Goal: Information Seeking & Learning: Find specific page/section

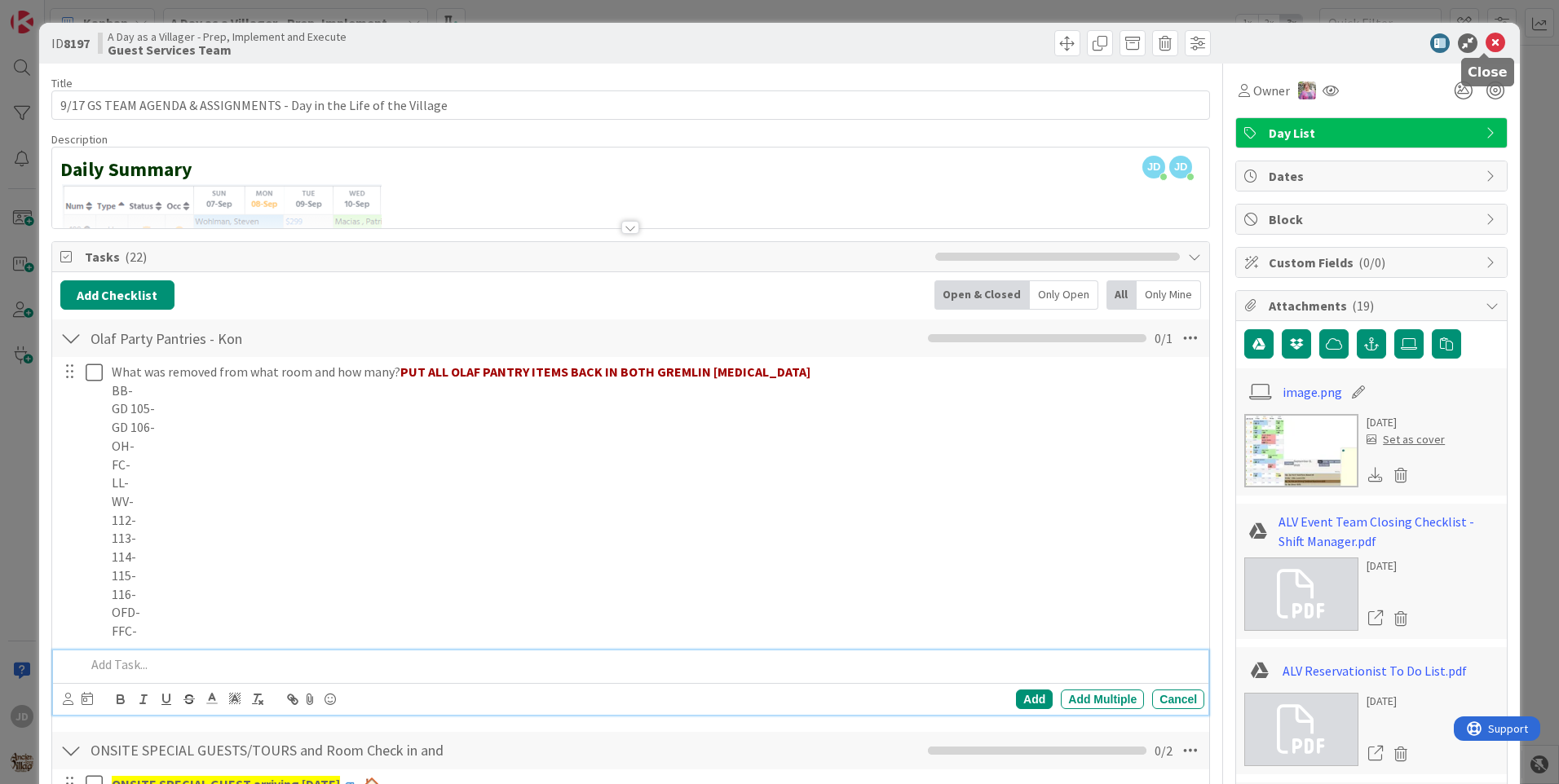
click at [1477, 53] on div "ID 8197 A Day as a Villager - Prep, Implement and Execute Guest Services Team" at bounding box center [780, 43] width 1481 height 41
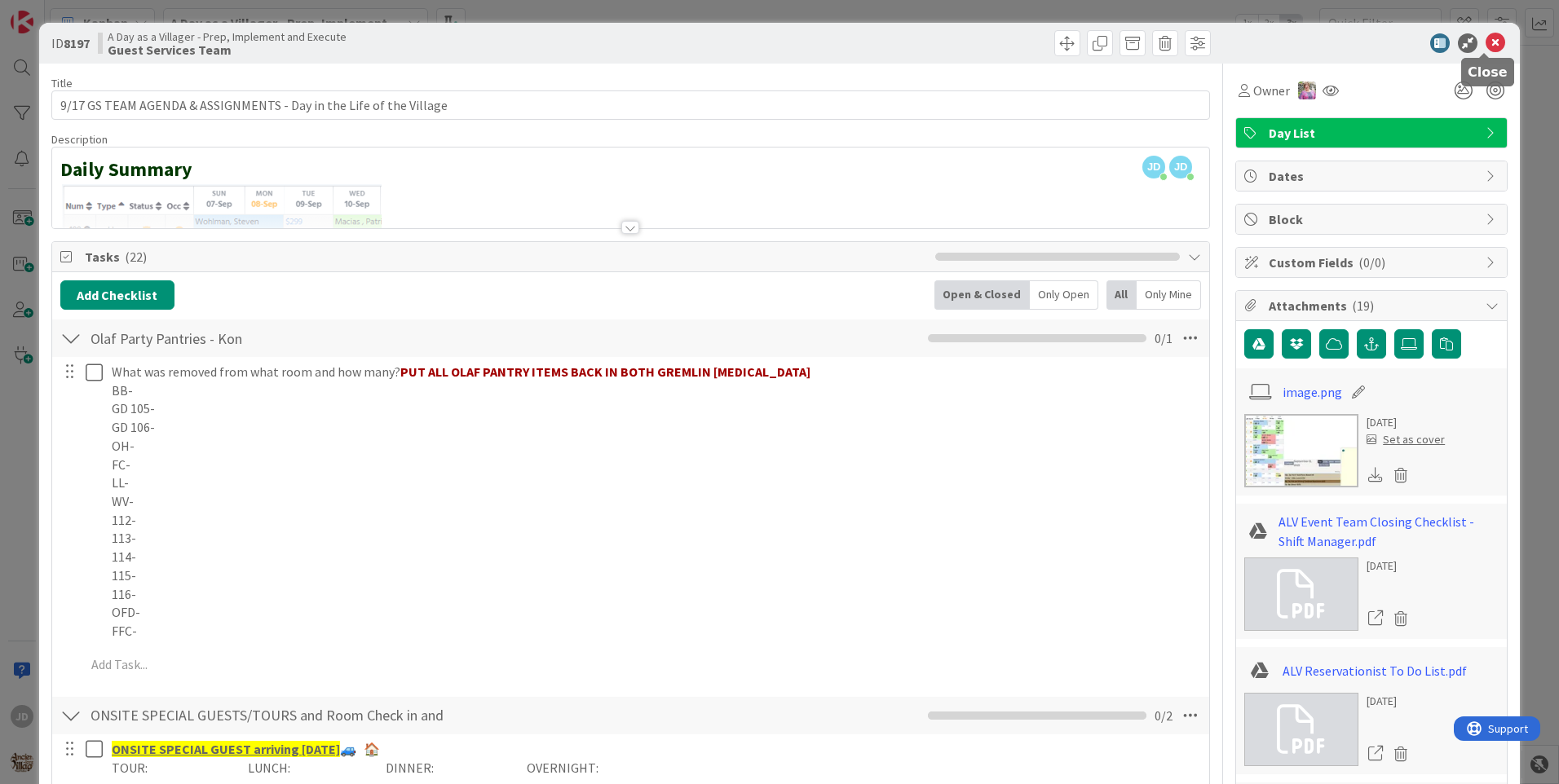
click at [1485, 46] on icon at bounding box center [1494, 43] width 19 height 19
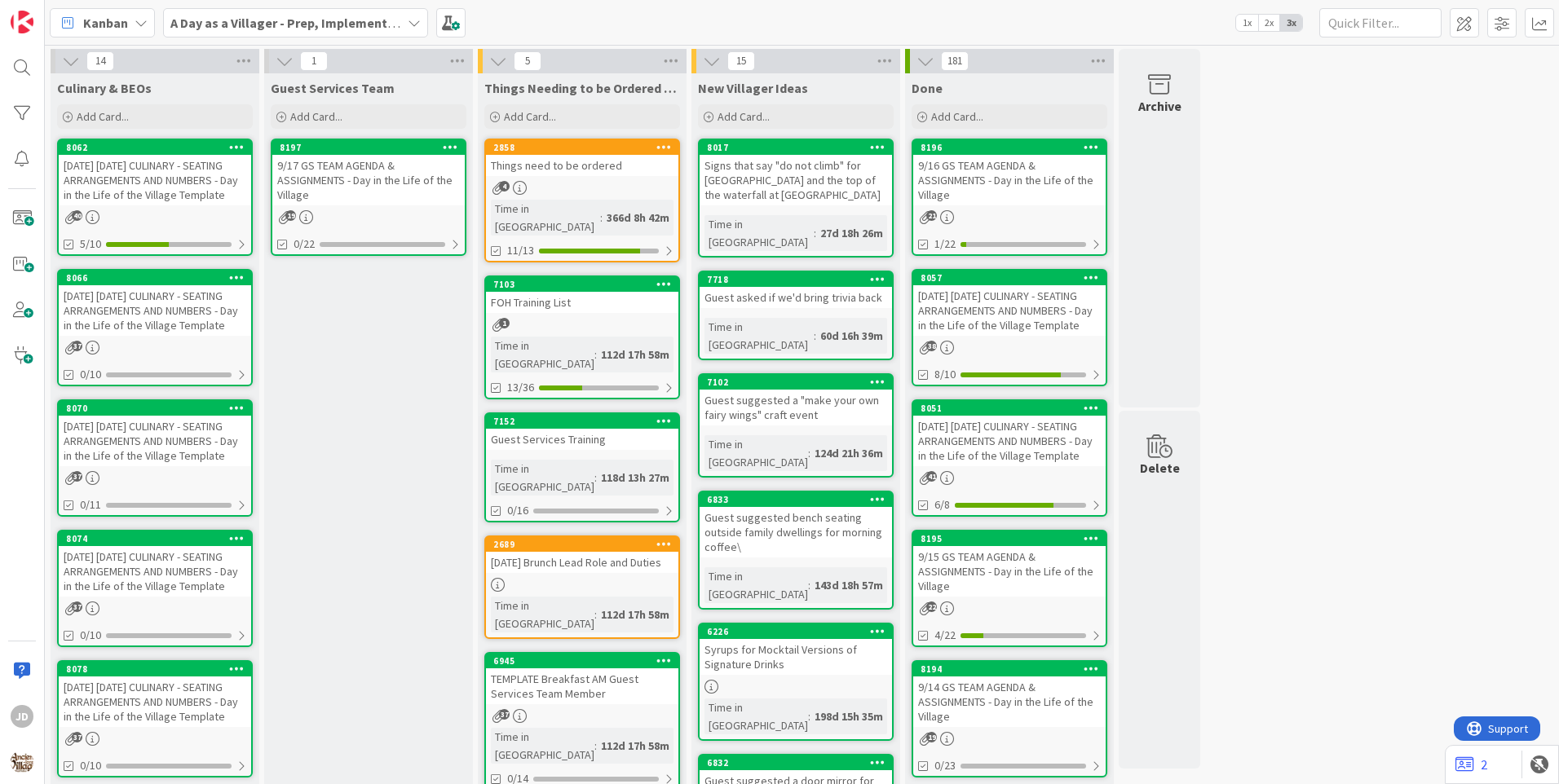
click at [181, 309] on div "[DATE] [DATE] CULINARY - SEATING ARRANGEMENTS AND NUMBERS - Day in the Life of …" at bounding box center [154, 311] width 192 height 51
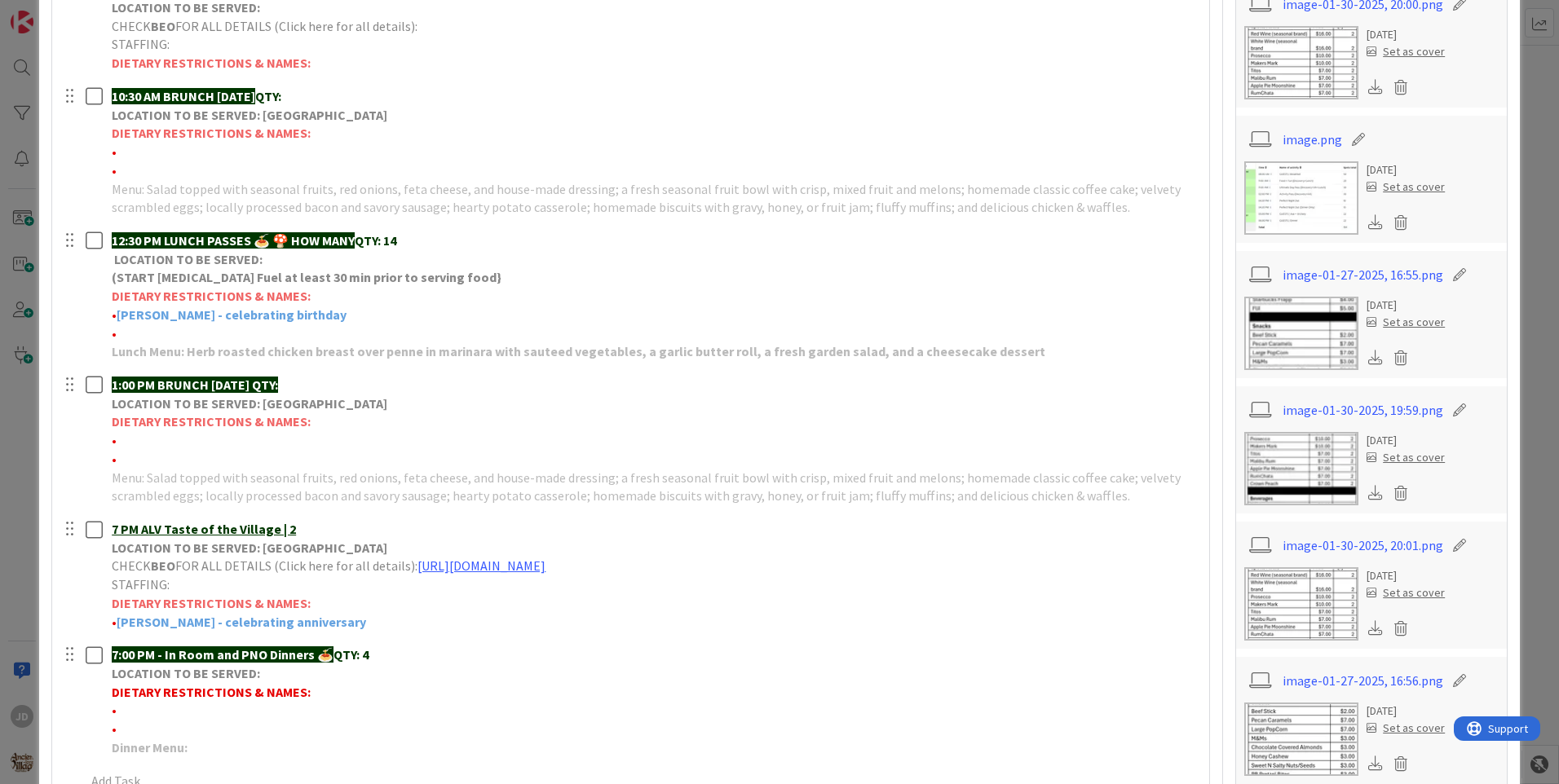
scroll to position [687, 0]
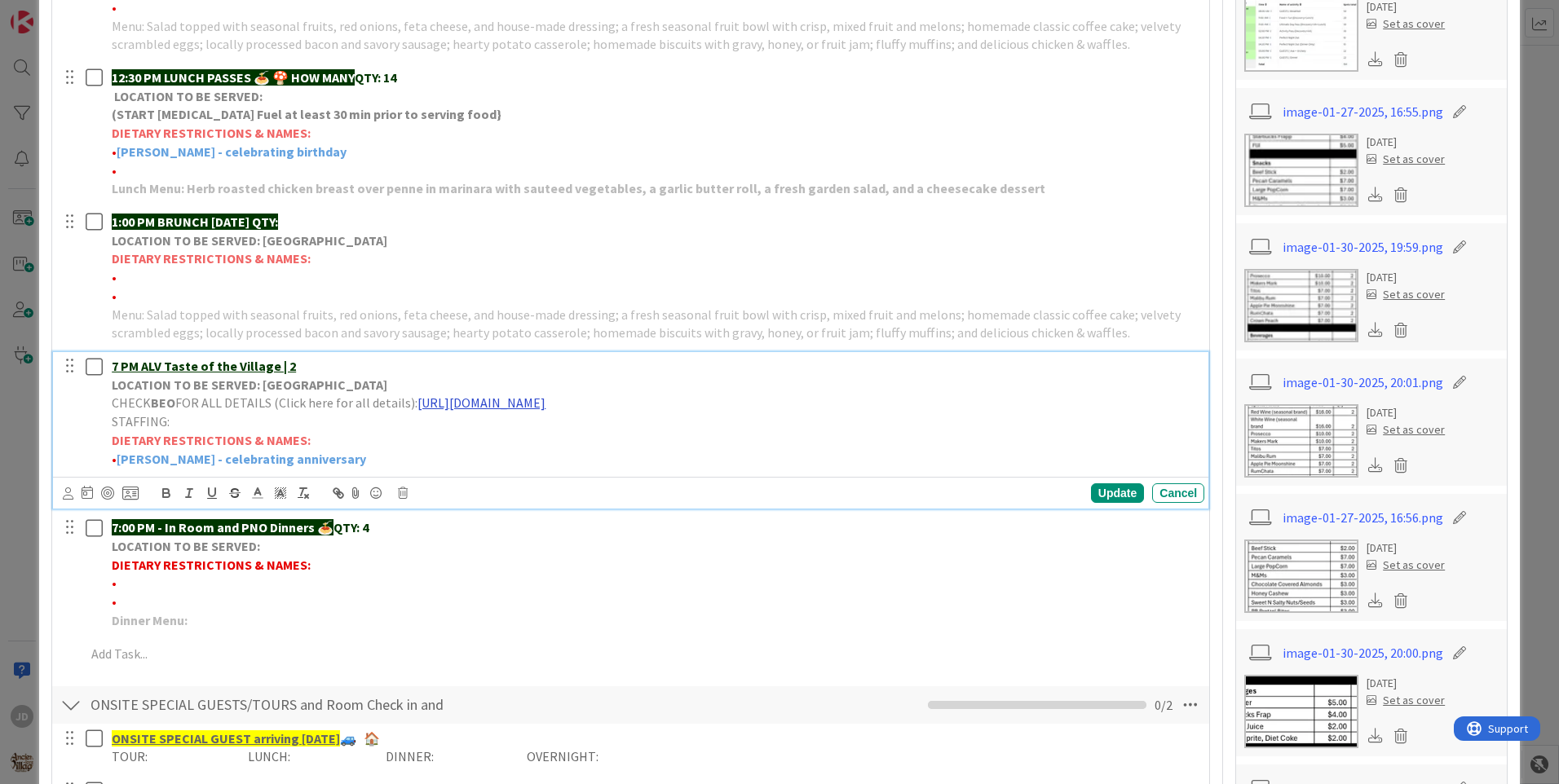
click at [501, 401] on link "[URL][DOMAIN_NAME]" at bounding box center [481, 402] width 128 height 16
click at [636, 434] on link "[URL][DOMAIN_NAME]" at bounding box center [612, 434] width 112 height 21
click at [1191, 500] on div "Update Cancel" at bounding box center [630, 493] width 1155 height 32
click at [1189, 500] on div "Cancel" at bounding box center [1177, 493] width 52 height 19
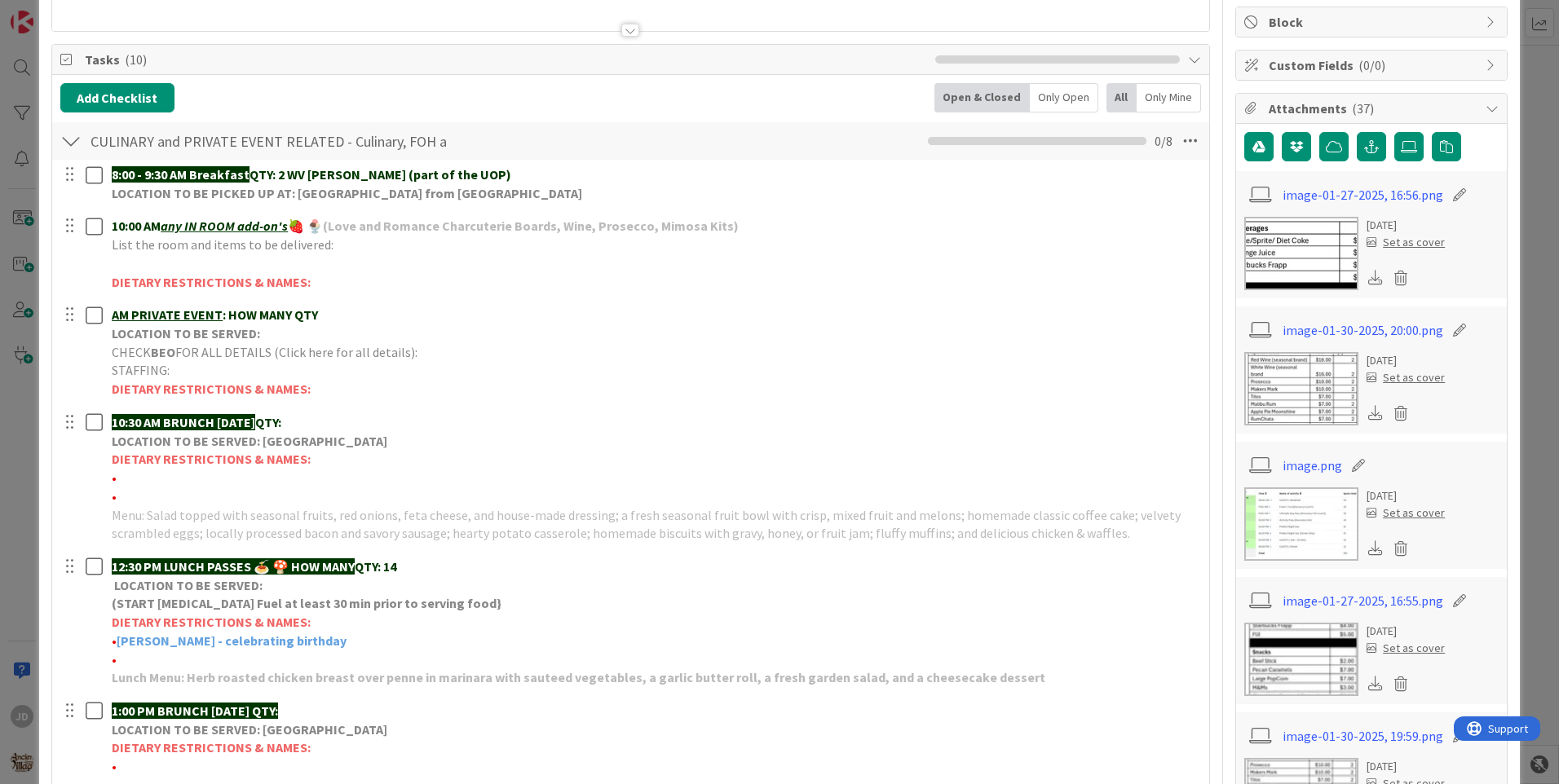
scroll to position [0, 0]
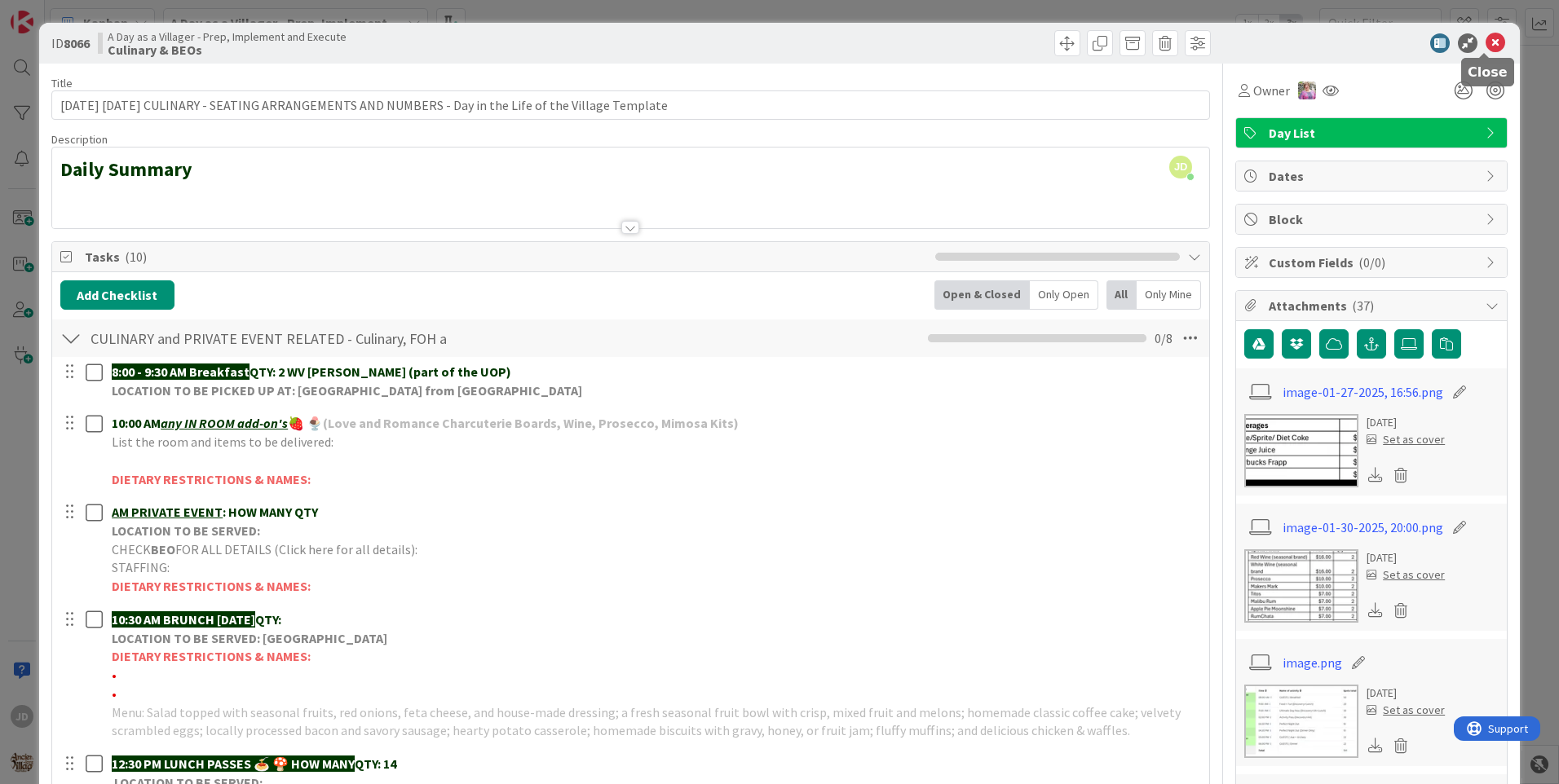
click at [1490, 43] on icon at bounding box center [1494, 43] width 19 height 19
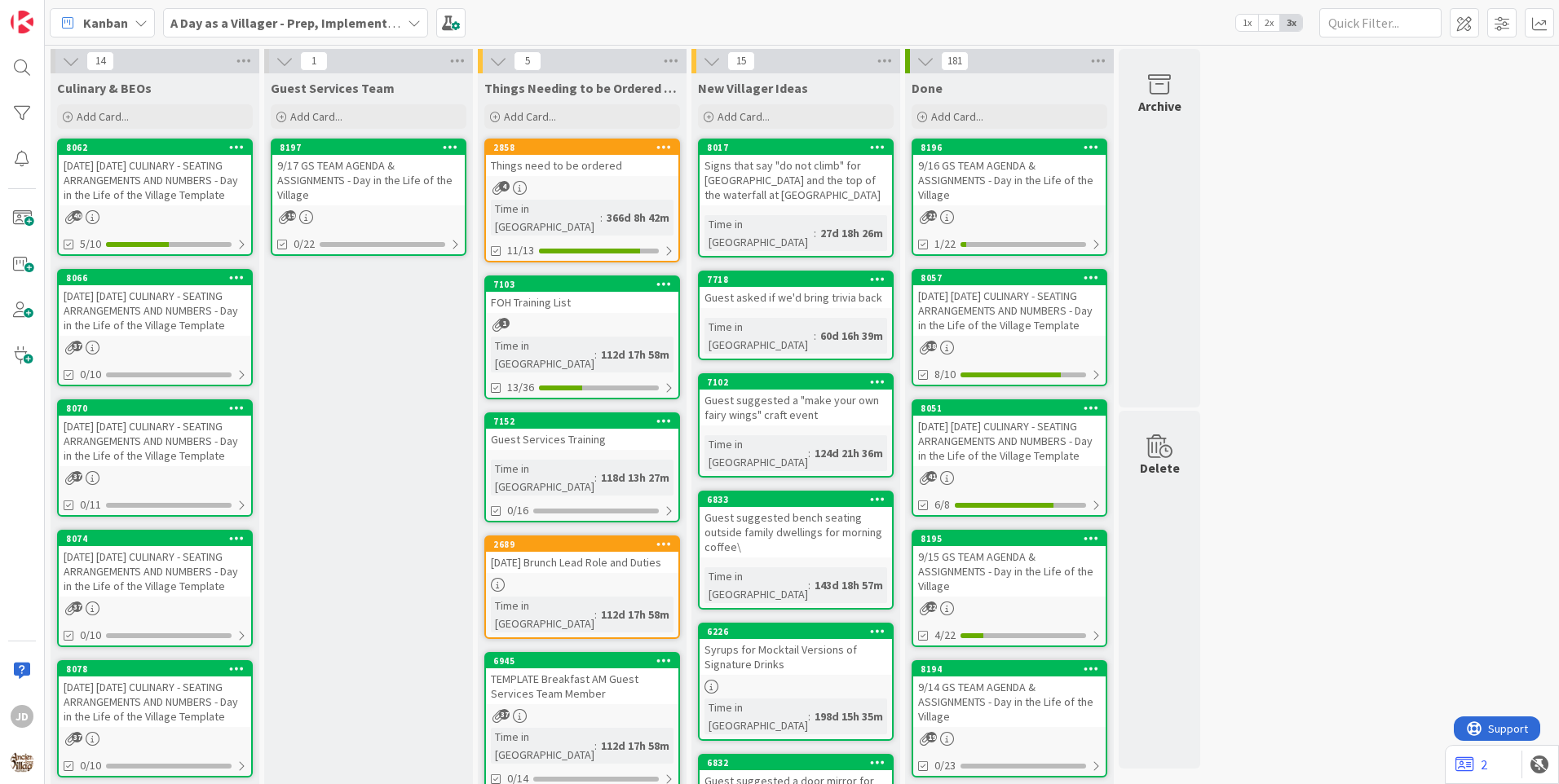
click at [155, 466] on div "[DATE] [DATE] CULINARY - SEATING ARRANGEMENTS AND NUMBERS - Day in the Life of …" at bounding box center [154, 442] width 192 height 51
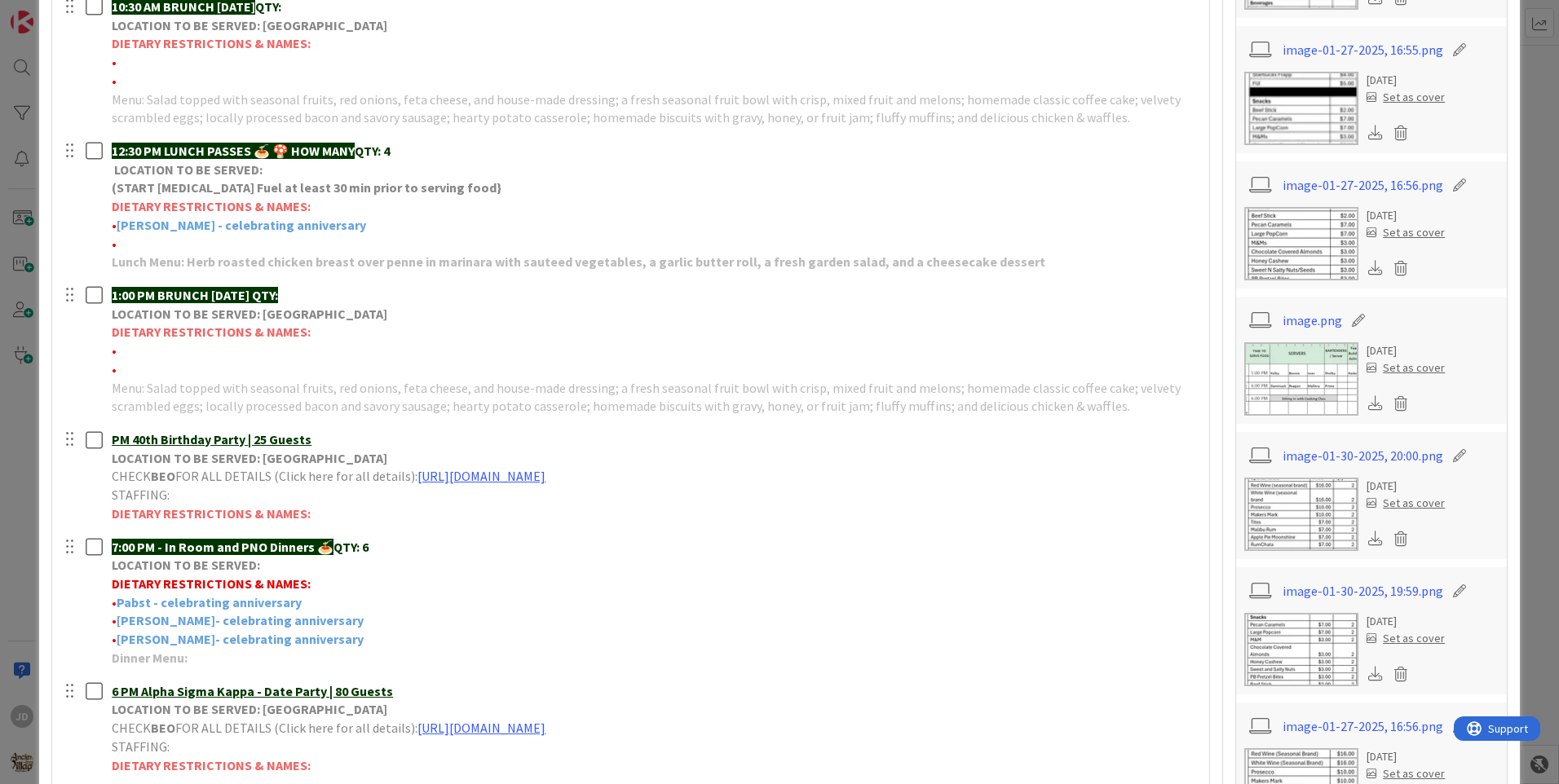
scroll to position [652, 0]
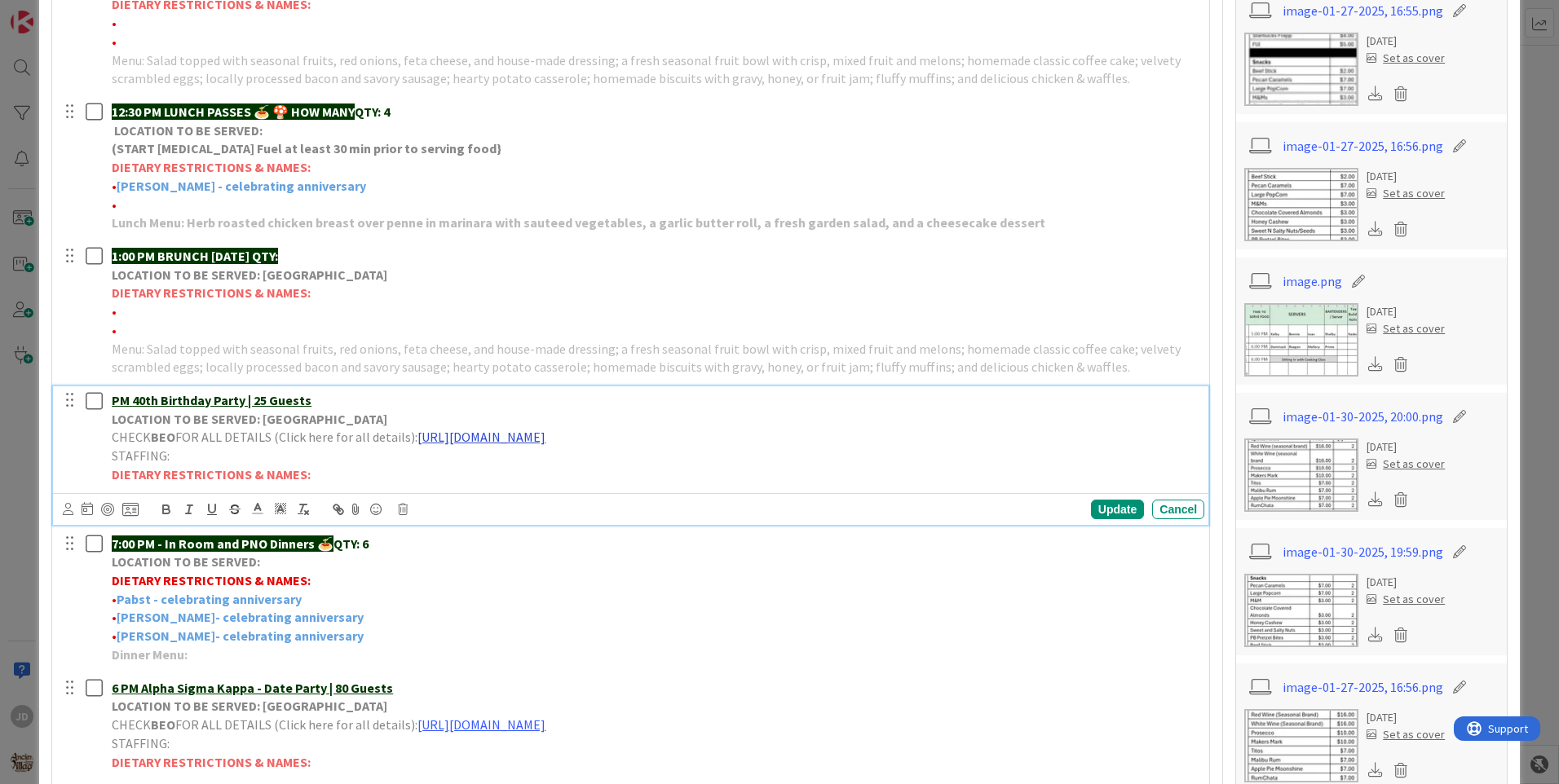
click at [533, 436] on link "[URL][DOMAIN_NAME]" at bounding box center [481, 437] width 128 height 16
click at [583, 463] on link "[URL][DOMAIN_NAME]" at bounding box center [614, 468] width 112 height 21
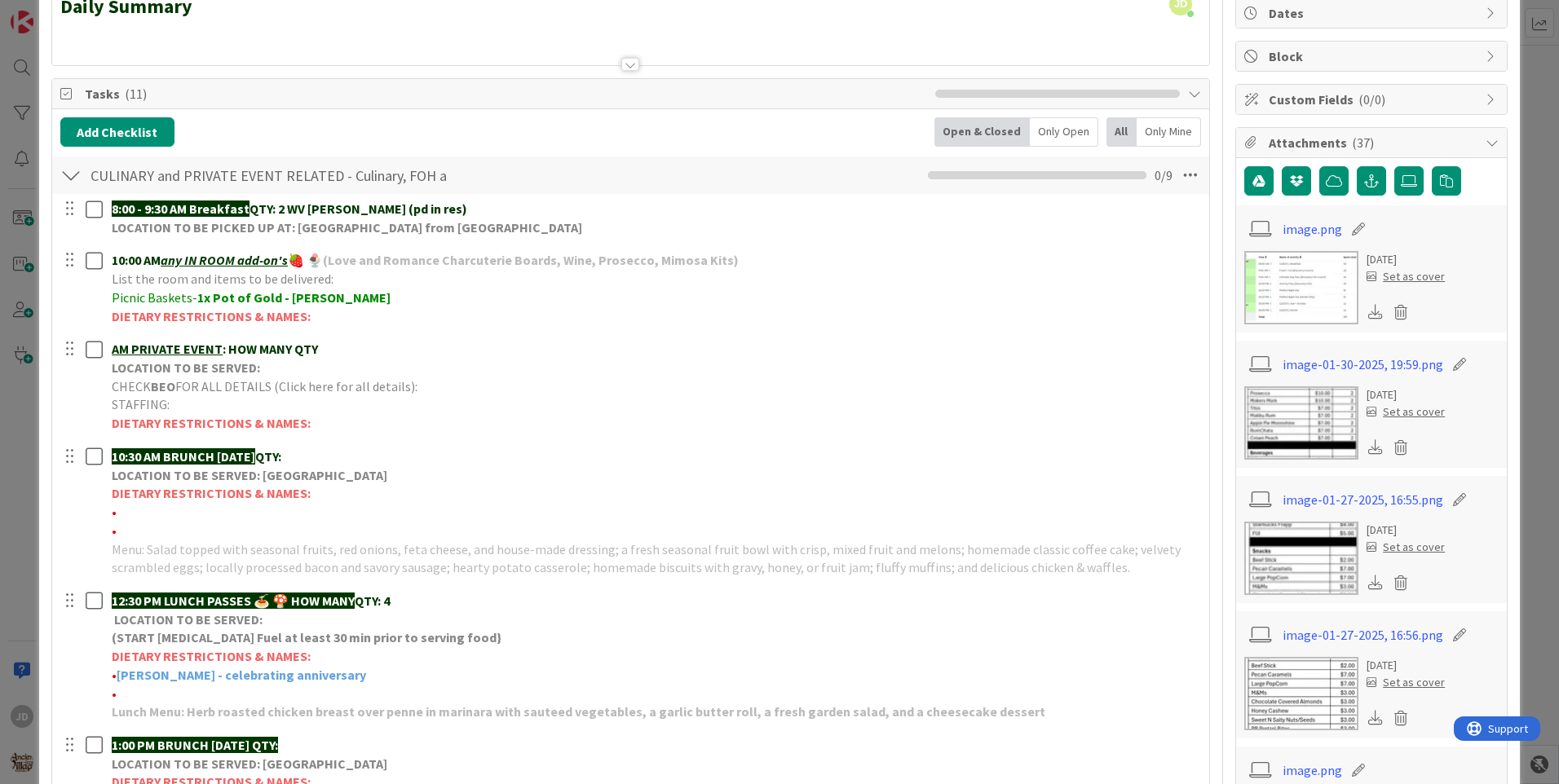
scroll to position [0, 0]
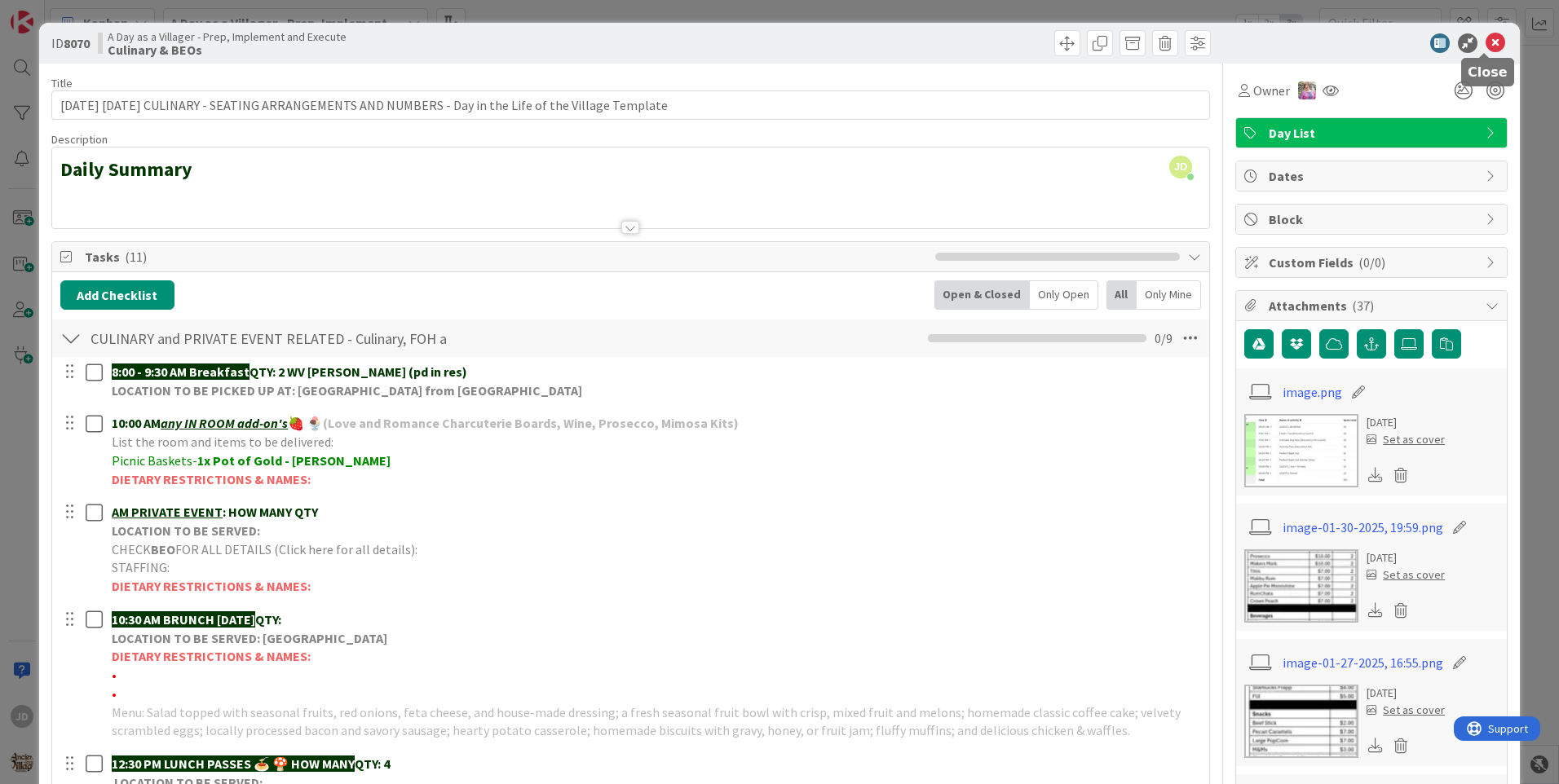
click at [1486, 50] on icon at bounding box center [1494, 43] width 19 height 19
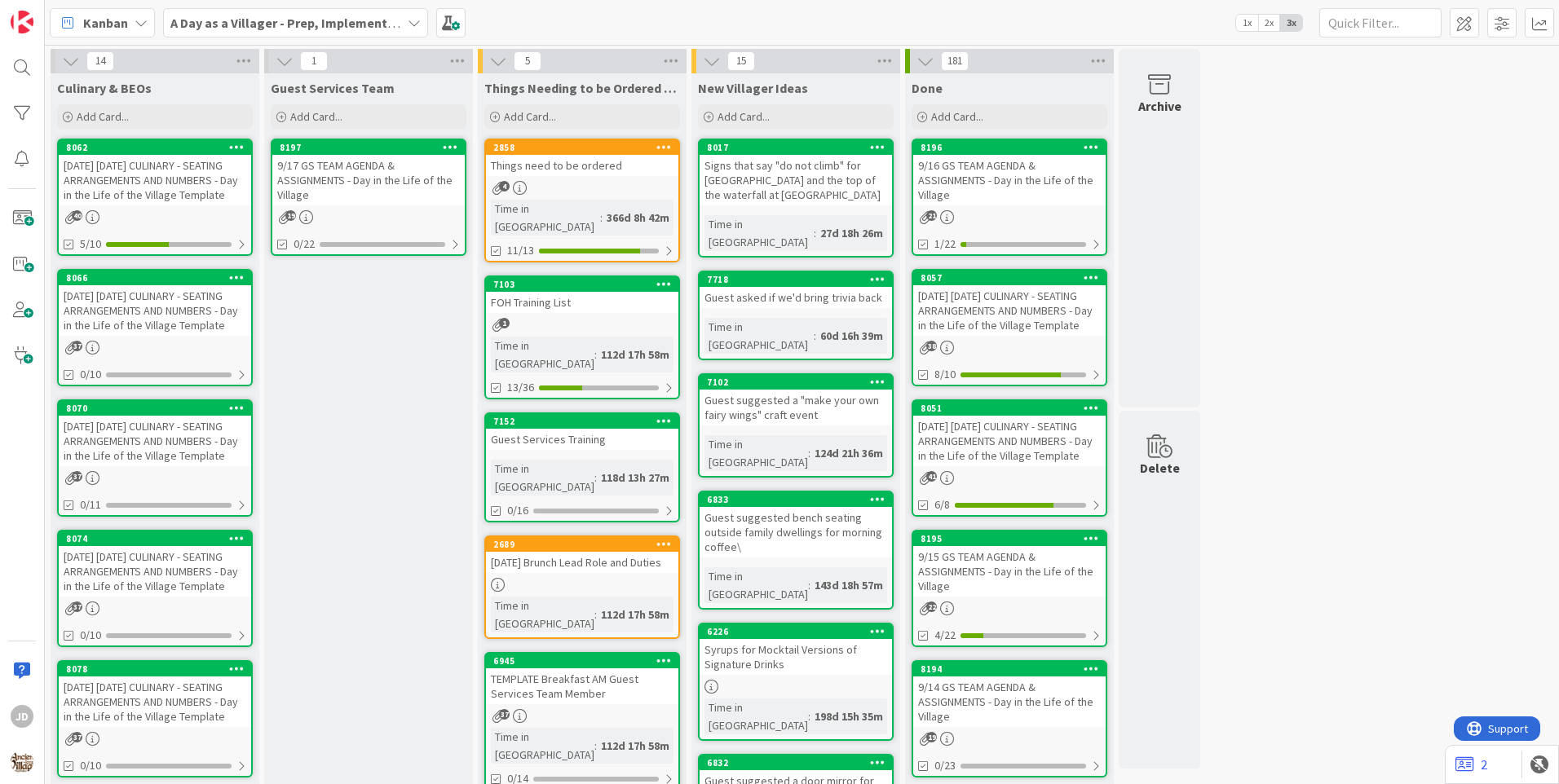
click at [352, 163] on div "9/17 GS TEAM AGENDA & ASSIGNMENTS - Day in the Life of the Village" at bounding box center [368, 180] width 192 height 51
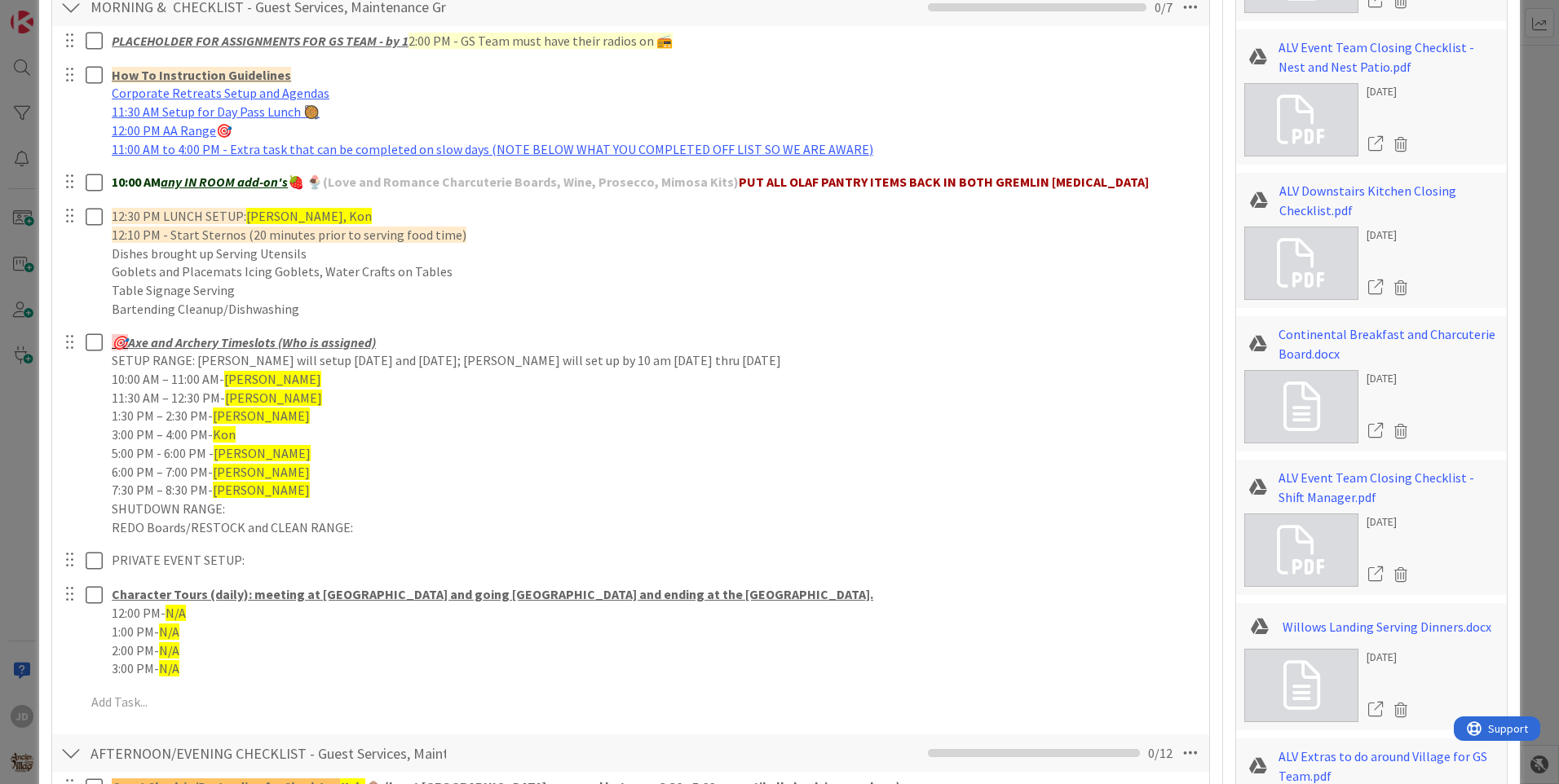
scroll to position [978, 0]
